Goal: Navigation & Orientation: Find specific page/section

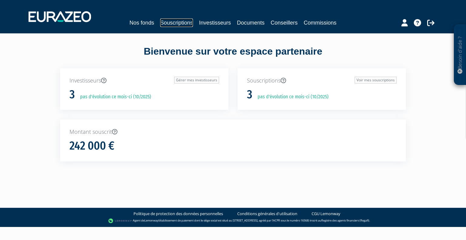
click at [180, 26] on link "Souscriptions" at bounding box center [176, 23] width 33 height 8
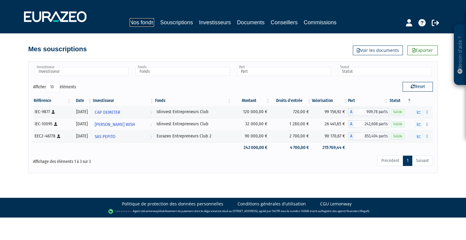
click at [151, 20] on link "Nos fonds" at bounding box center [142, 22] width 25 height 8
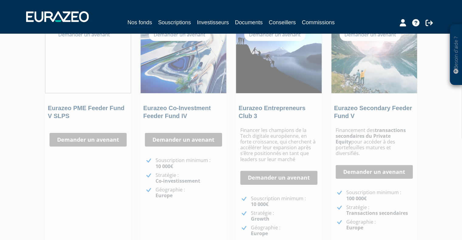
scroll to position [29, 0]
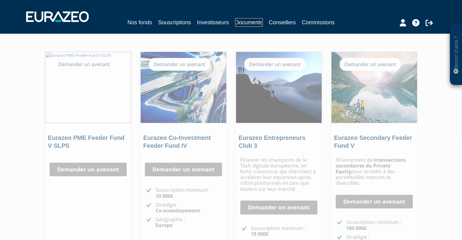
click at [252, 23] on link "Documents" at bounding box center [249, 22] width 28 height 8
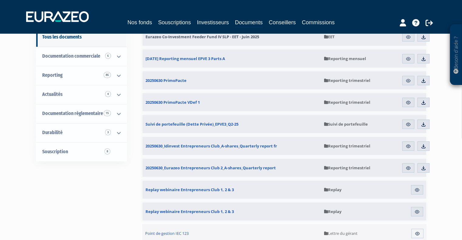
scroll to position [91, 0]
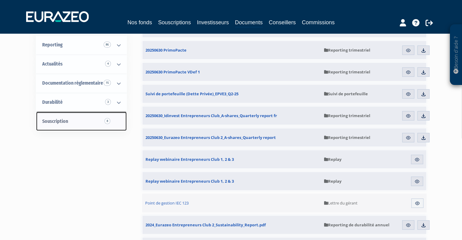
click at [73, 125] on link "Souscription 8" at bounding box center [81, 121] width 90 height 19
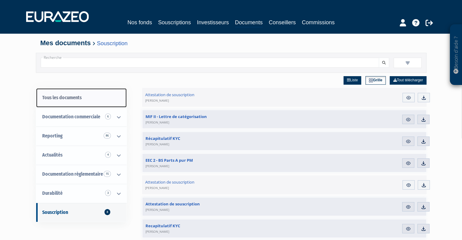
click at [82, 99] on link "Tous les documents" at bounding box center [81, 97] width 90 height 19
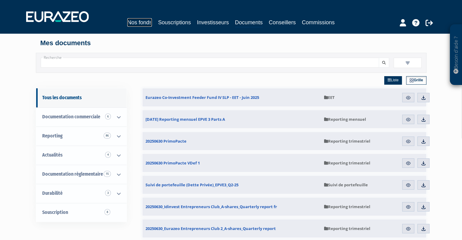
click at [133, 23] on link "Nos fonds" at bounding box center [139, 22] width 25 height 8
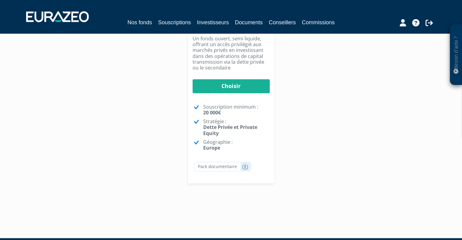
scroll to position [423, 0]
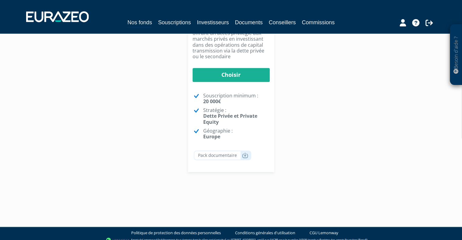
click at [455, 56] on p "Besoin d'aide ?" at bounding box center [455, 55] width 7 height 55
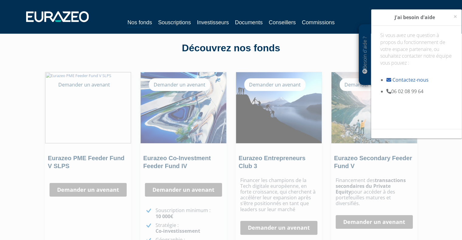
scroll to position [0, 0]
